Goal: Transaction & Acquisition: Subscribe to service/newsletter

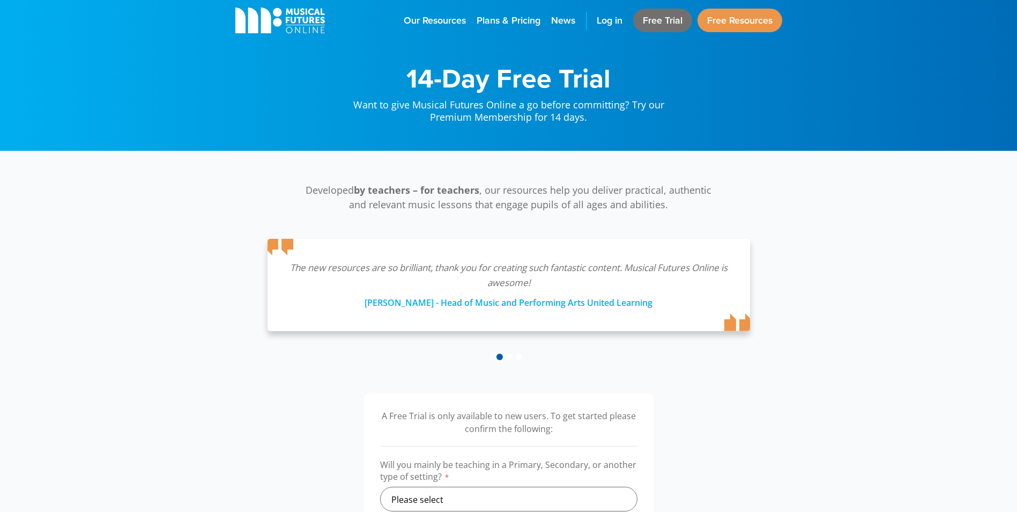
click at [664, 27] on link "Free Trial" at bounding box center [662, 21] width 59 height 24
